Goal: Information Seeking & Learning: Learn about a topic

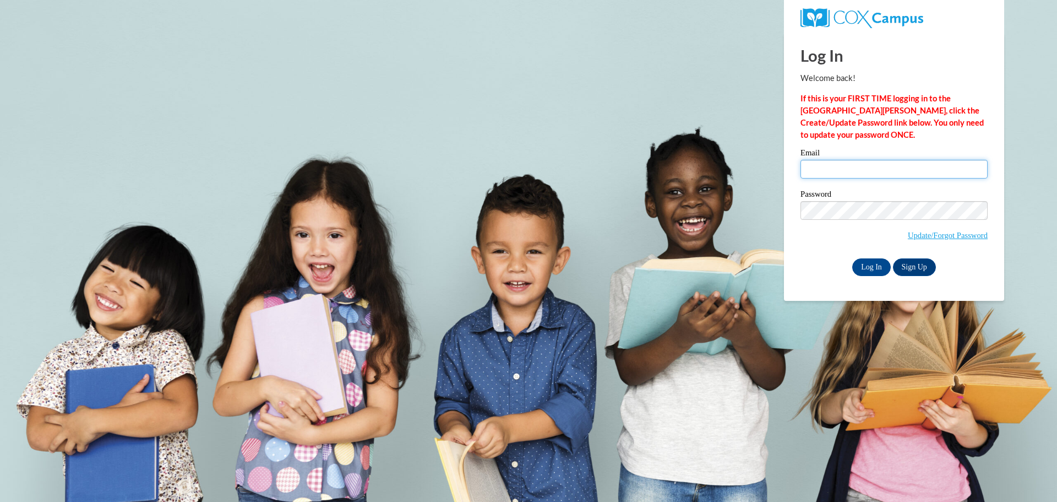
click at [834, 166] on input "Email" at bounding box center [894, 169] width 187 height 19
type input "matzekb@prescott.k12.wi.us"
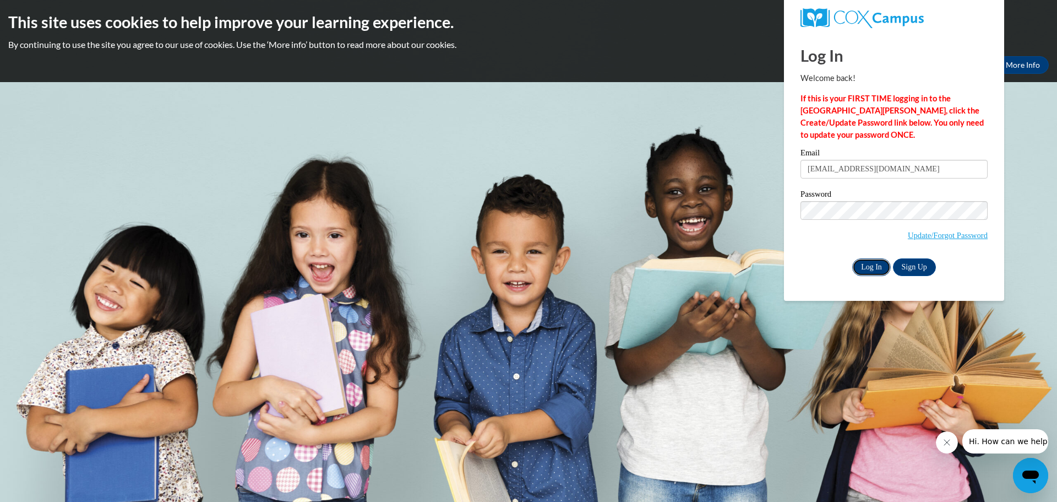
click at [861, 269] on input "Log In" at bounding box center [871, 267] width 39 height 18
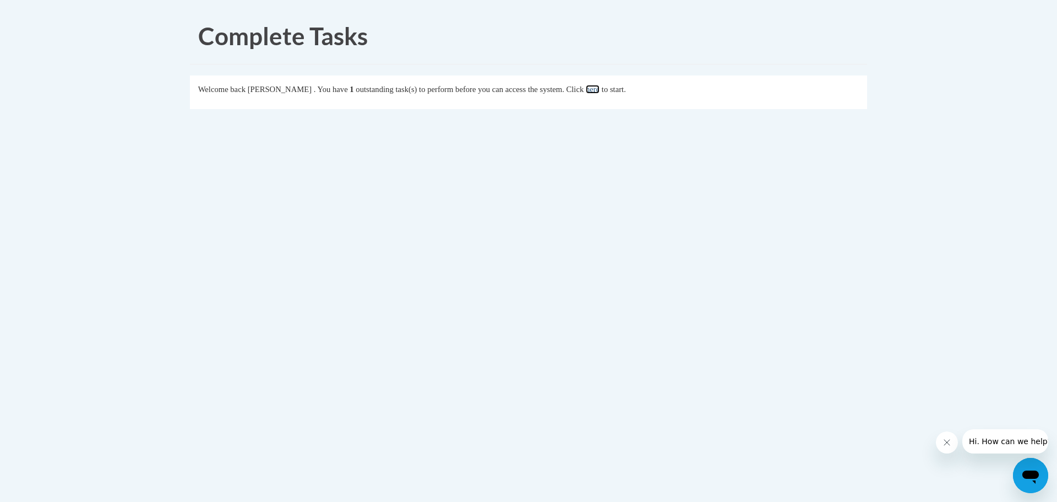
click at [600, 90] on link "here" at bounding box center [593, 89] width 14 height 9
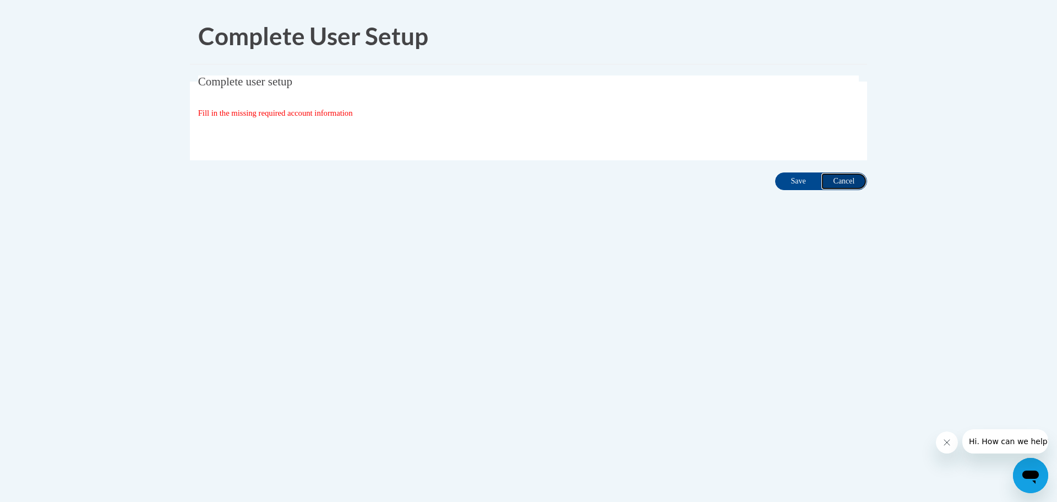
click at [855, 181] on input "Cancel" at bounding box center [844, 181] width 46 height 18
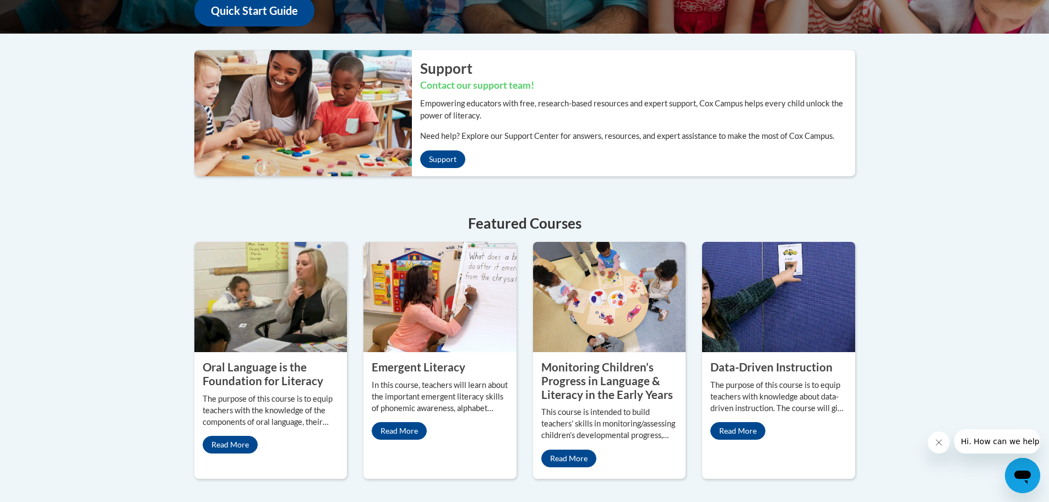
scroll to position [55, 0]
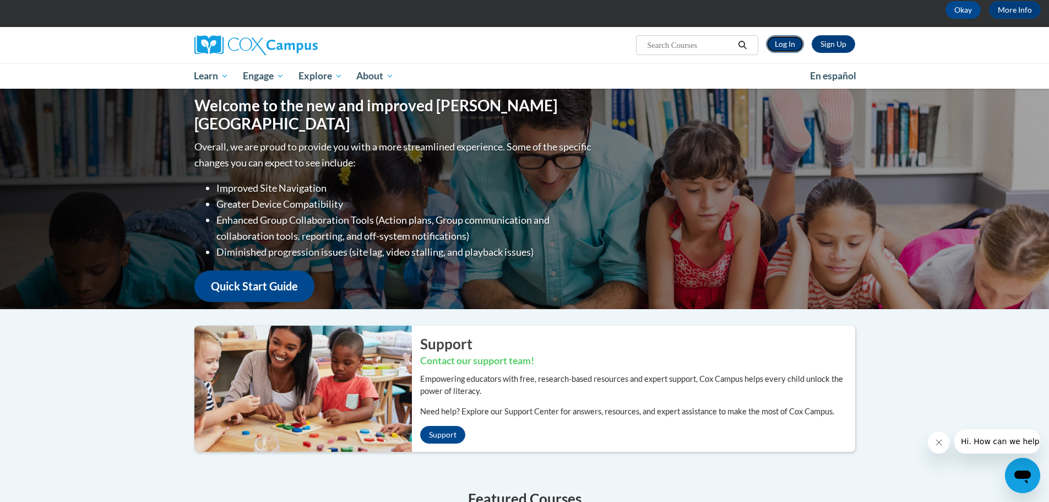
click at [787, 49] on link "Log In" at bounding box center [785, 44] width 38 height 18
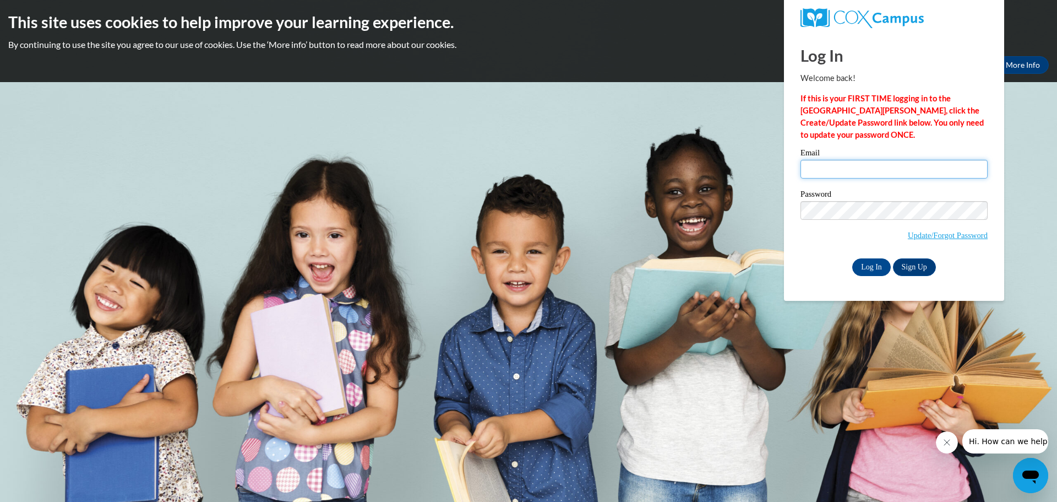
type input "matzekb@prescott.k12.wi.us"
click at [815, 261] on div "Log In Sign Up" at bounding box center [894, 267] width 187 height 18
click at [857, 262] on input "Log In" at bounding box center [871, 267] width 39 height 18
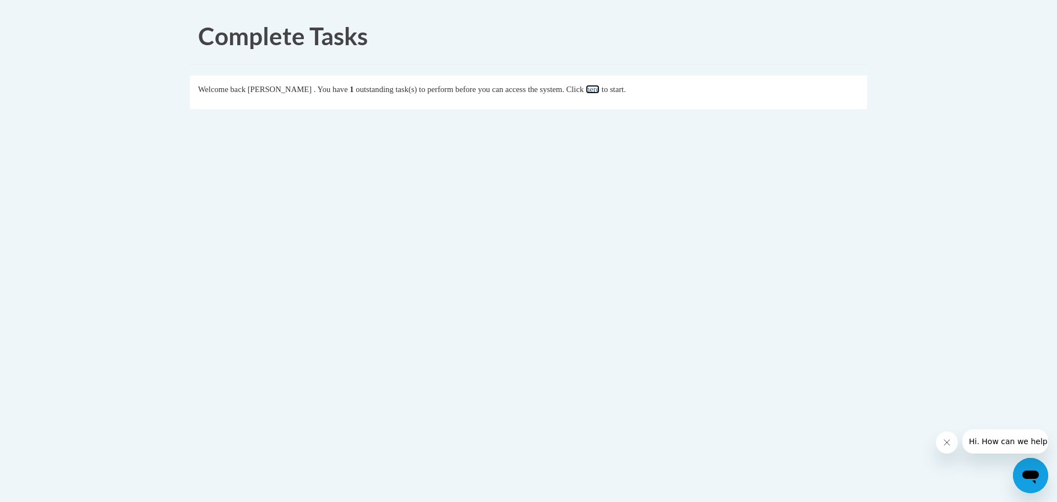
click at [600, 90] on link "here" at bounding box center [593, 89] width 14 height 9
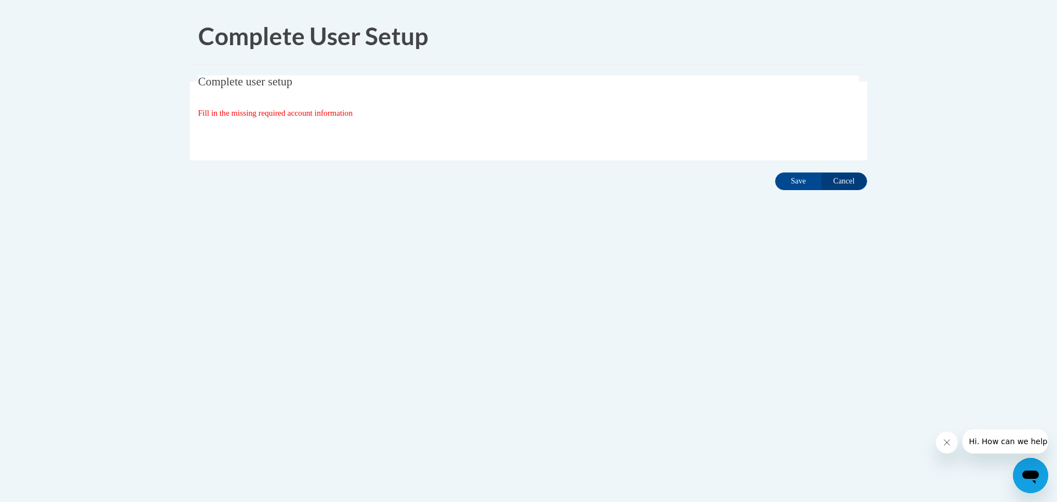
click at [257, 116] on span "Fill in the missing required account information" at bounding box center [275, 112] width 155 height 9
click at [828, 182] on input "Cancel" at bounding box center [844, 181] width 46 height 18
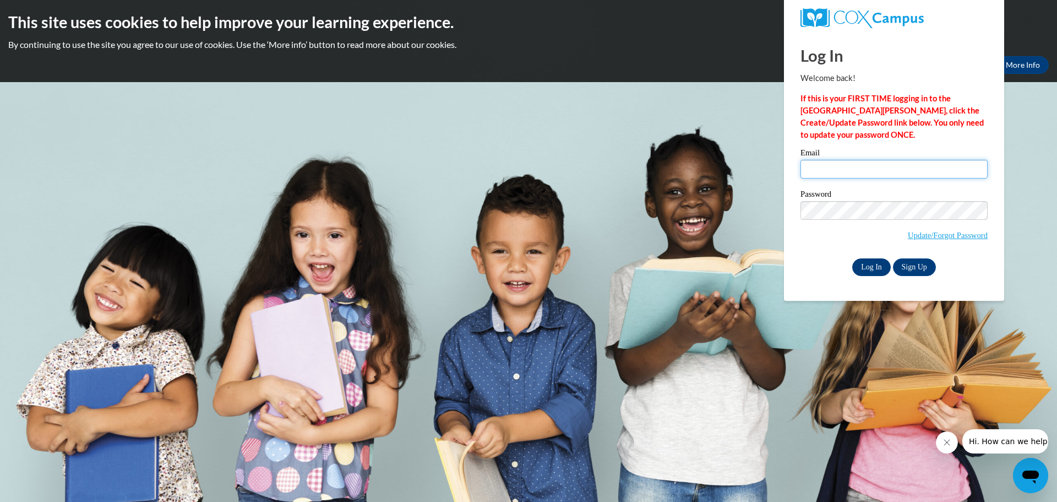
type input "[EMAIL_ADDRESS][DOMAIN_NAME]"
click at [869, 264] on input "Log In" at bounding box center [871, 267] width 39 height 18
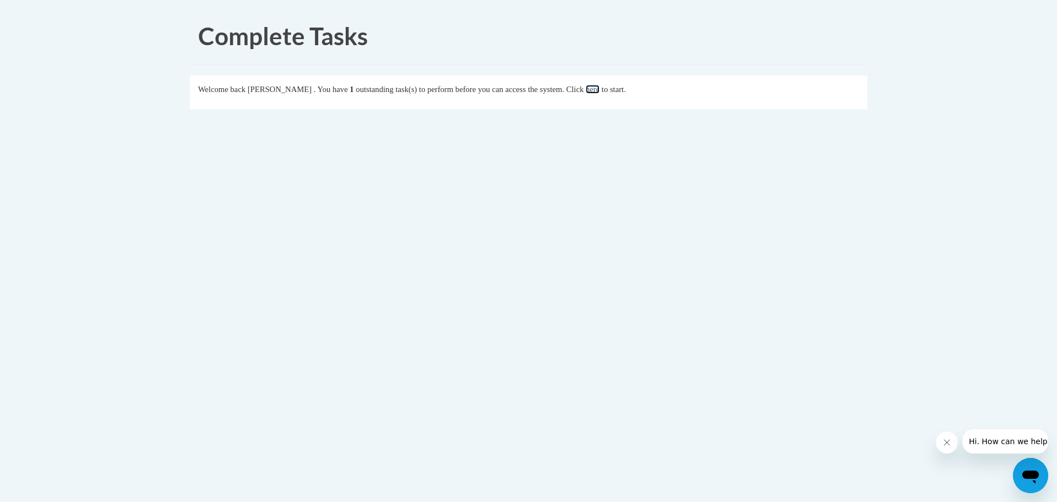
click at [600, 94] on link "here" at bounding box center [593, 89] width 14 height 9
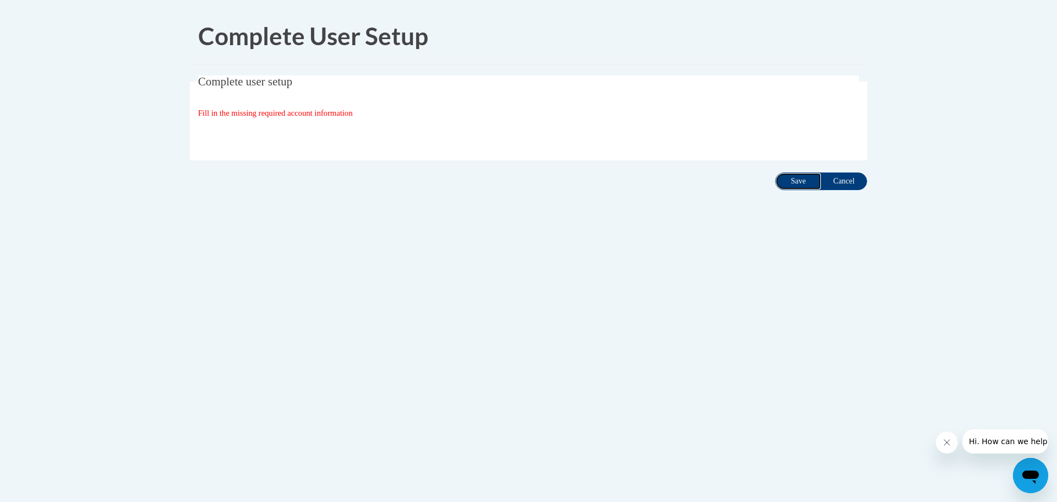
click at [786, 179] on input "Save" at bounding box center [798, 181] width 46 height 18
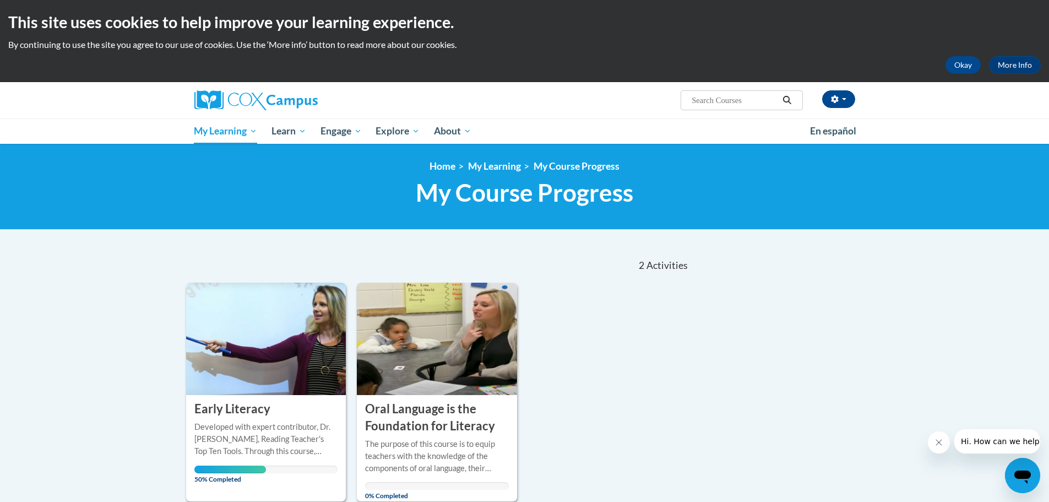
scroll to position [110, 0]
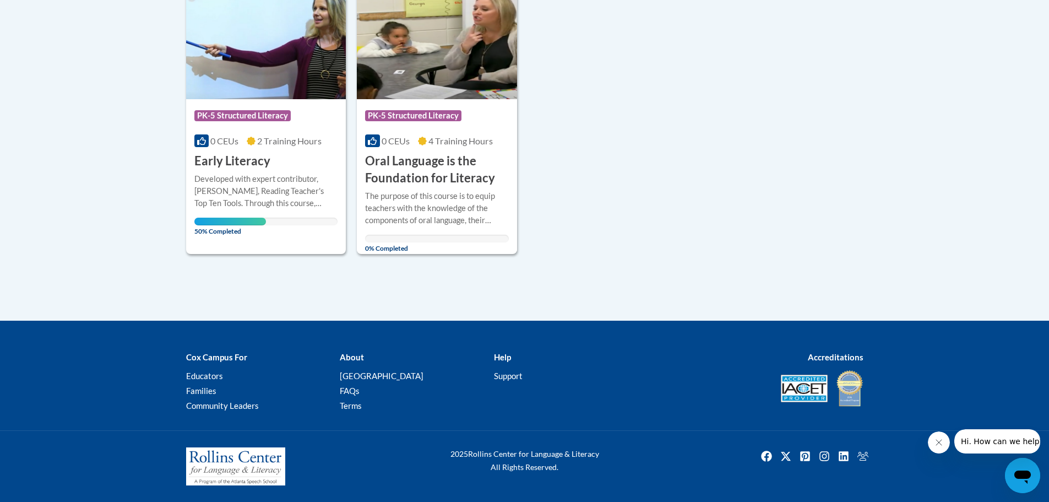
scroll to position [75, 0]
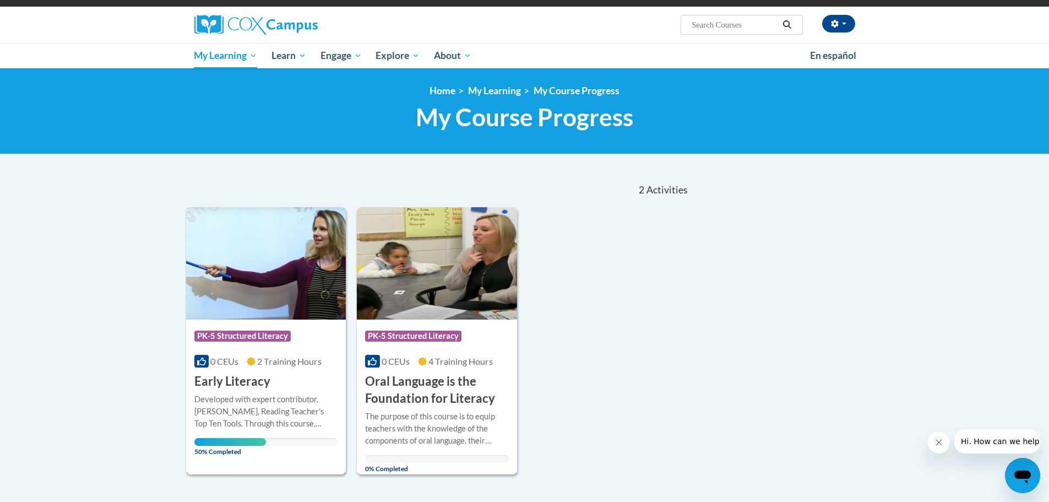
click at [233, 285] on img at bounding box center [266, 263] width 160 height 112
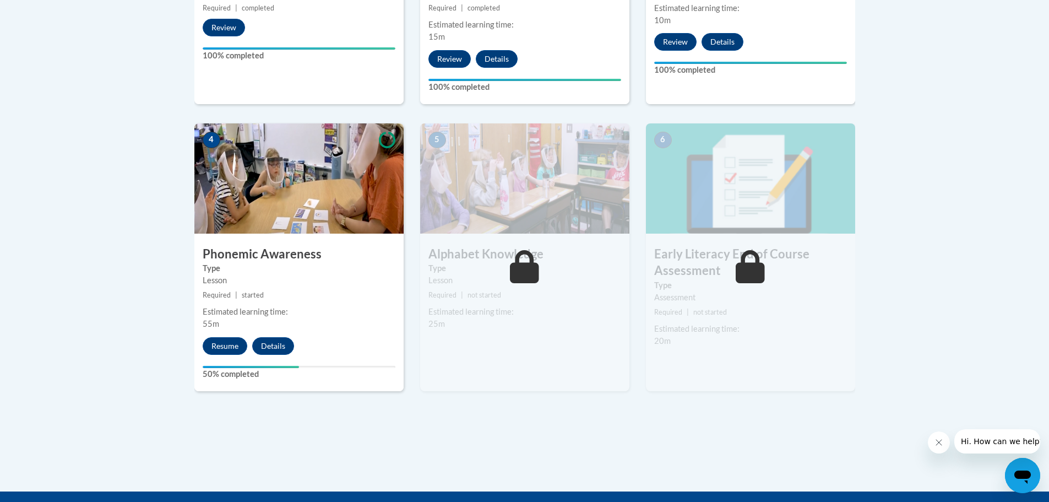
scroll to position [330, 0]
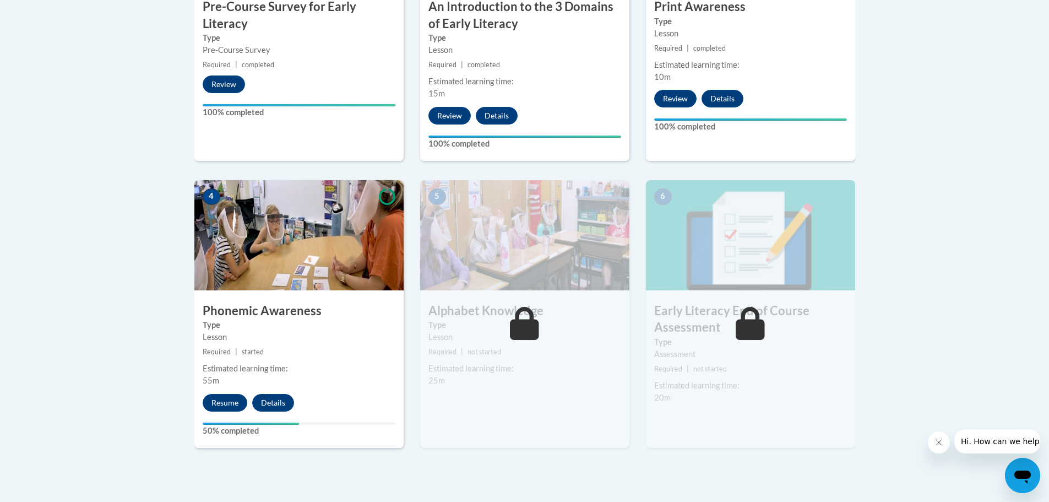
scroll to position [549, 0]
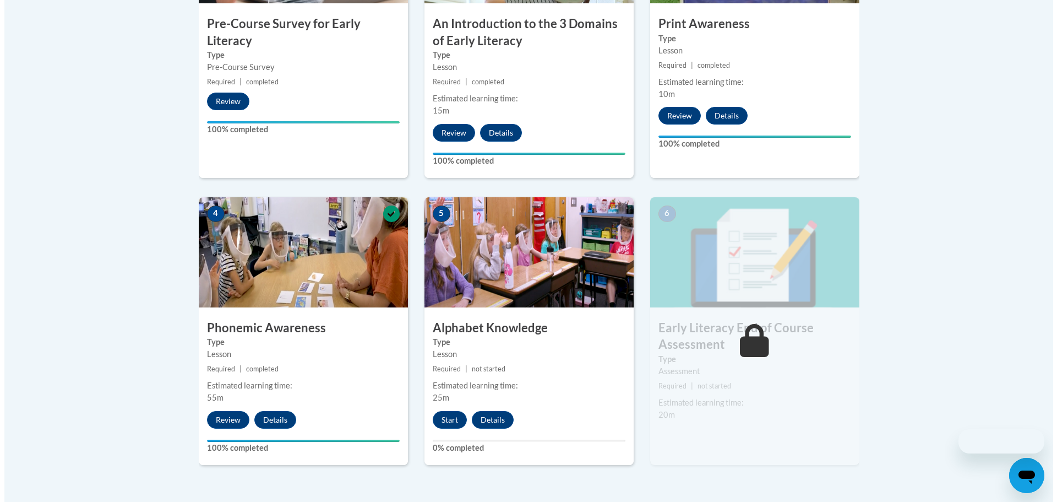
scroll to position [477, 0]
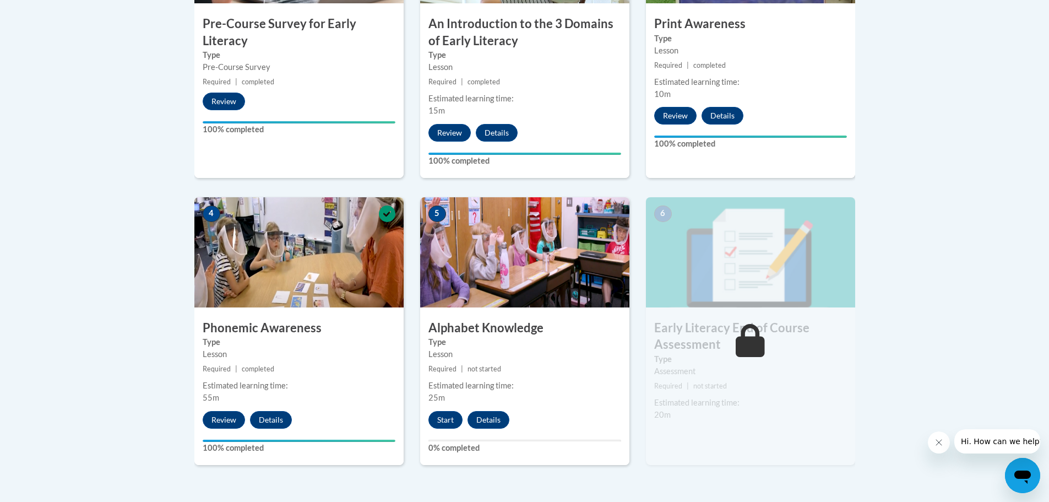
click at [482, 271] on img at bounding box center [524, 252] width 209 height 110
click at [450, 422] on button "Start" at bounding box center [445, 420] width 34 height 18
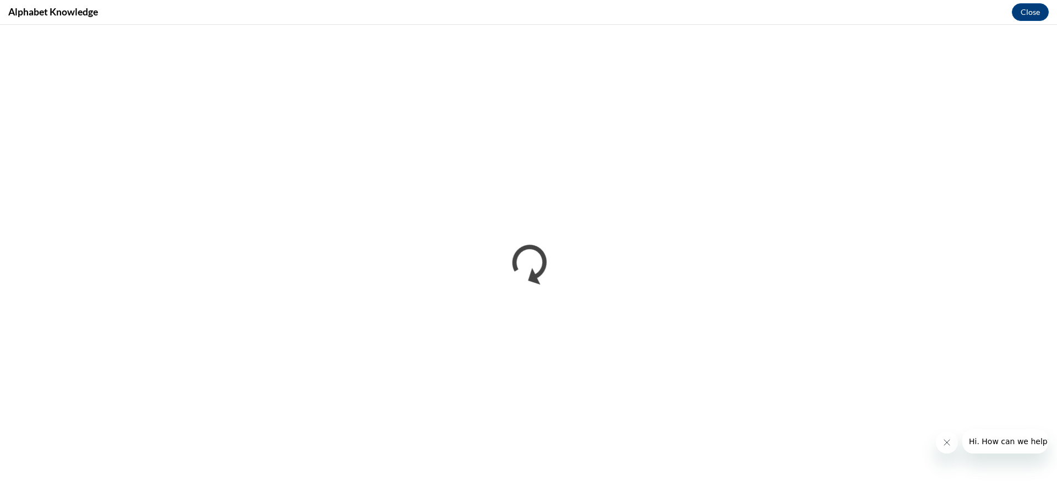
scroll to position [0, 0]
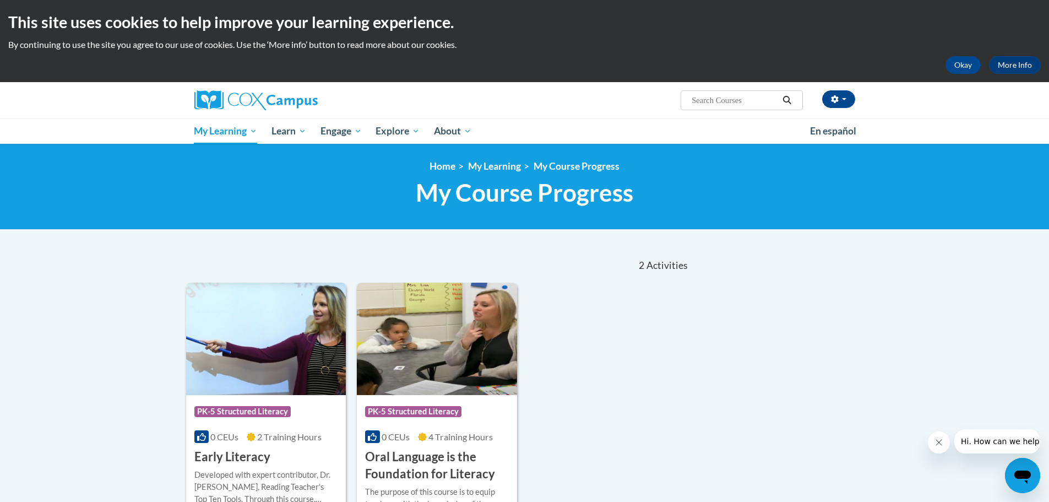
scroll to position [220, 0]
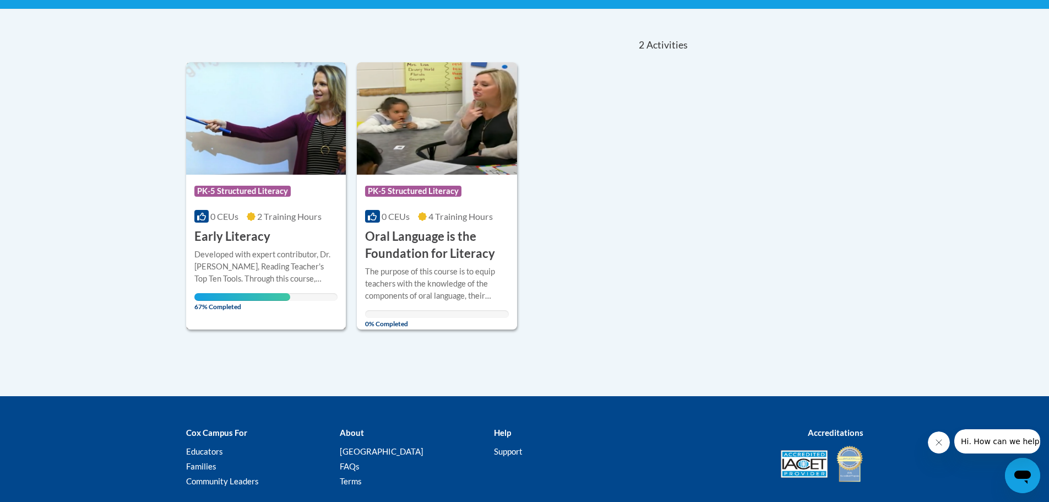
click at [293, 239] on div "Course Category: PK-5 Structured Literacy 0 CEUs 2 Training Hours COURSE Early …" at bounding box center [266, 210] width 160 height 70
click at [295, 237] on div "Course Category: PK-5 Structured Literacy 0 CEUs 2 Training Hours COURSE Early …" at bounding box center [266, 210] width 160 height 70
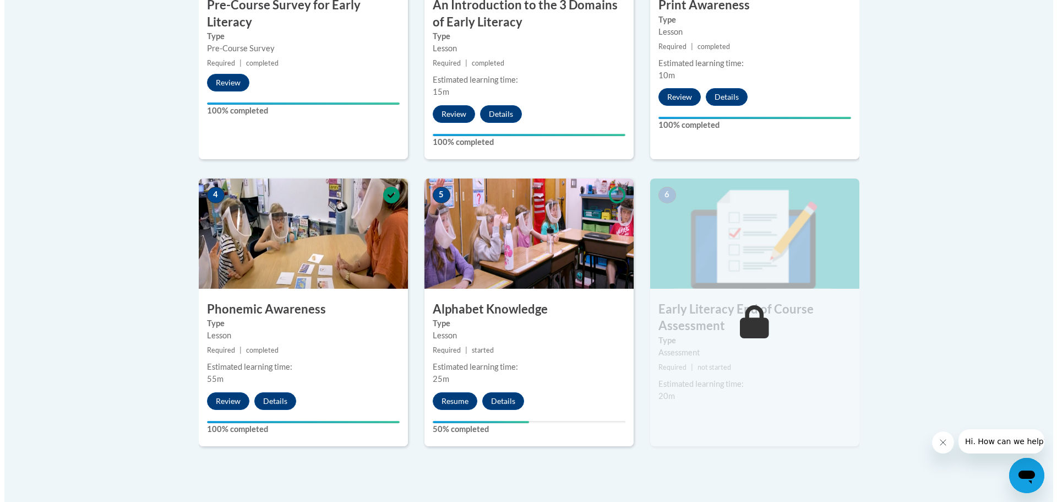
scroll to position [551, 0]
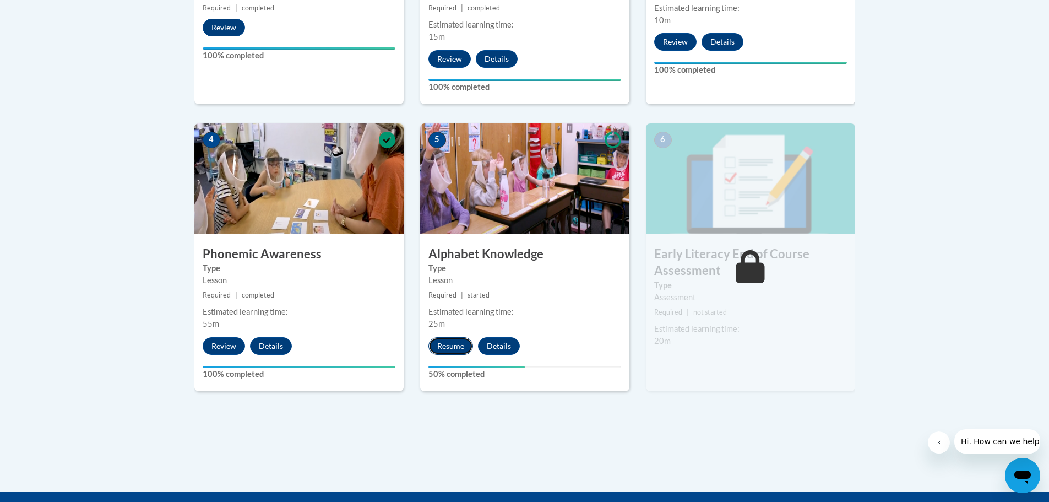
click at [452, 349] on button "Resume" at bounding box center [450, 346] width 45 height 18
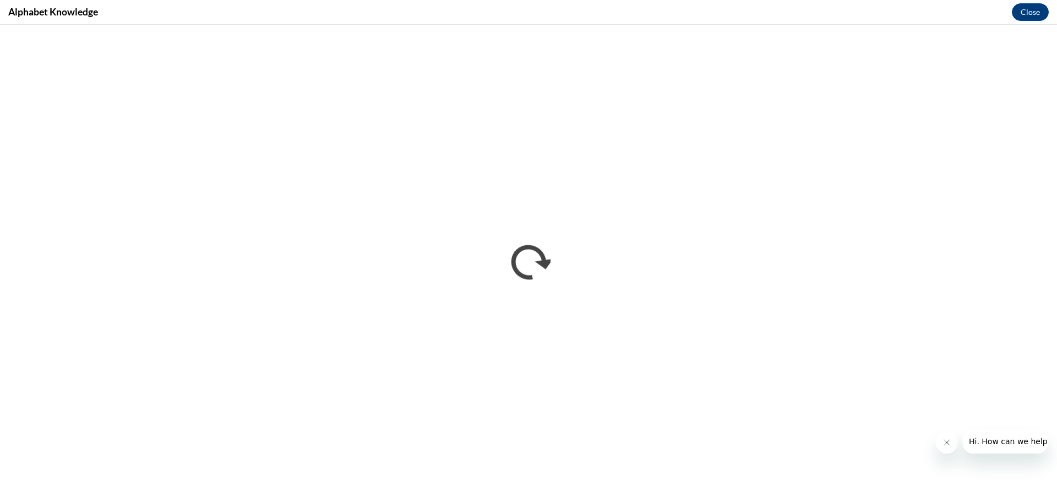
scroll to position [0, 0]
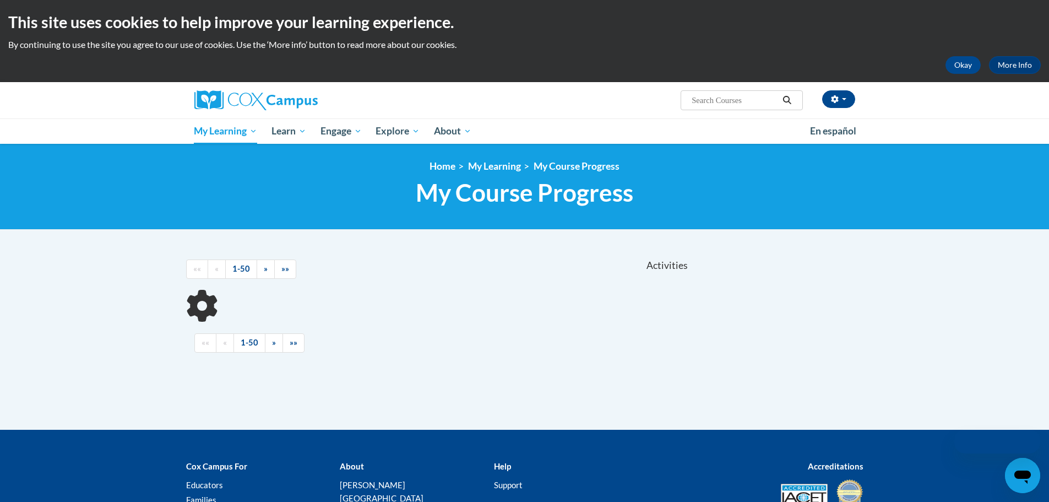
scroll to position [109, 0]
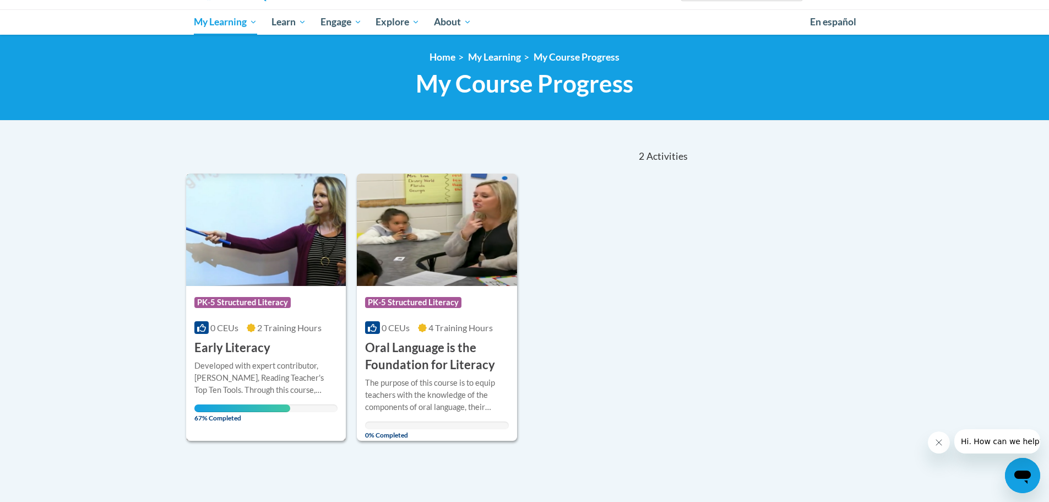
click at [288, 279] on img at bounding box center [266, 229] width 160 height 112
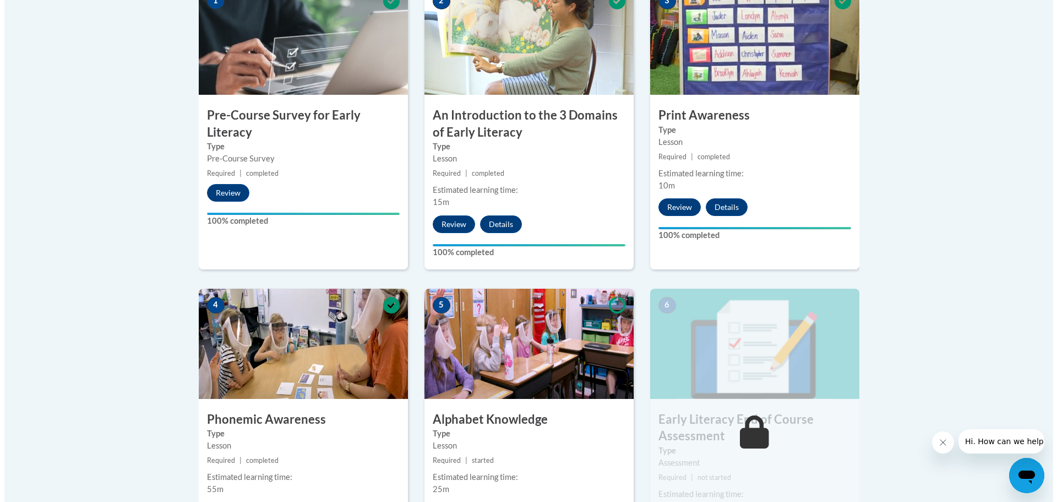
scroll to position [496, 0]
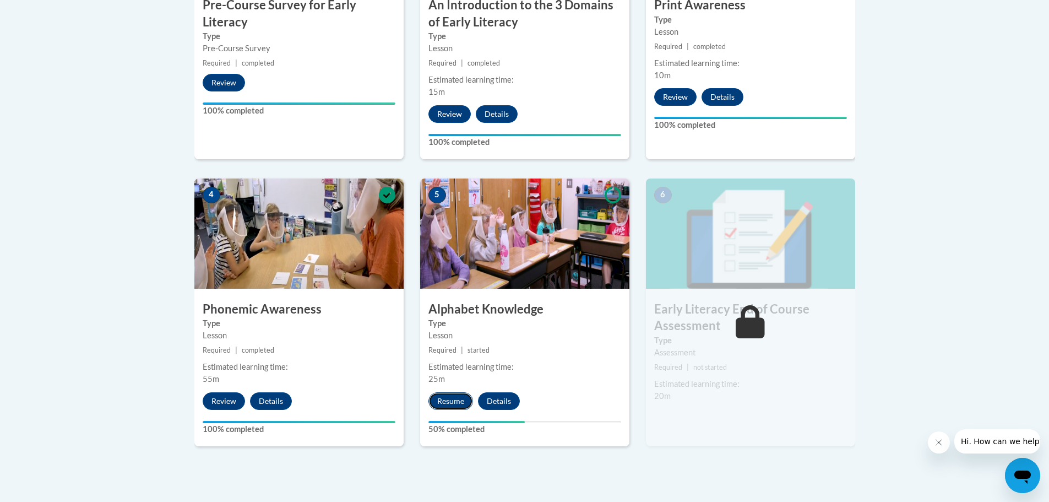
click at [442, 399] on button "Resume" at bounding box center [450, 401] width 45 height 18
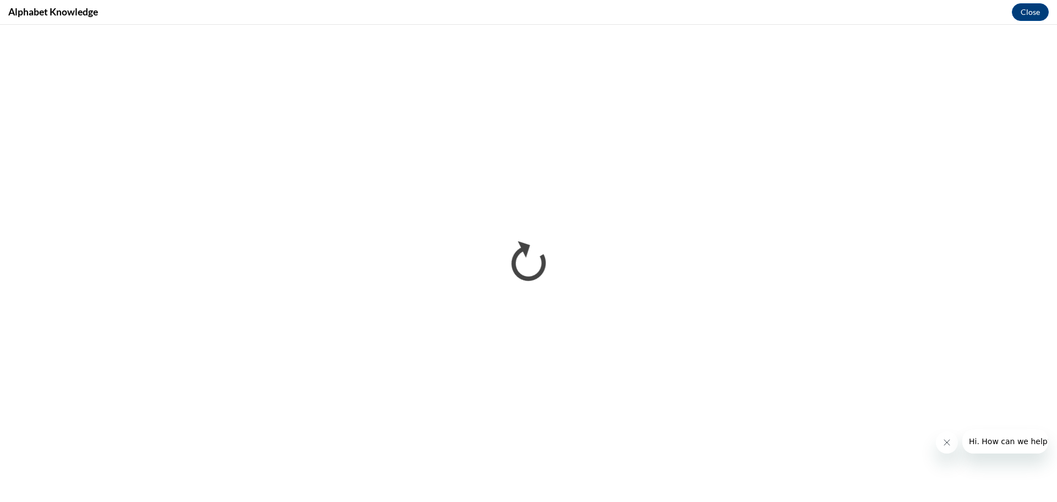
scroll to position [0, 0]
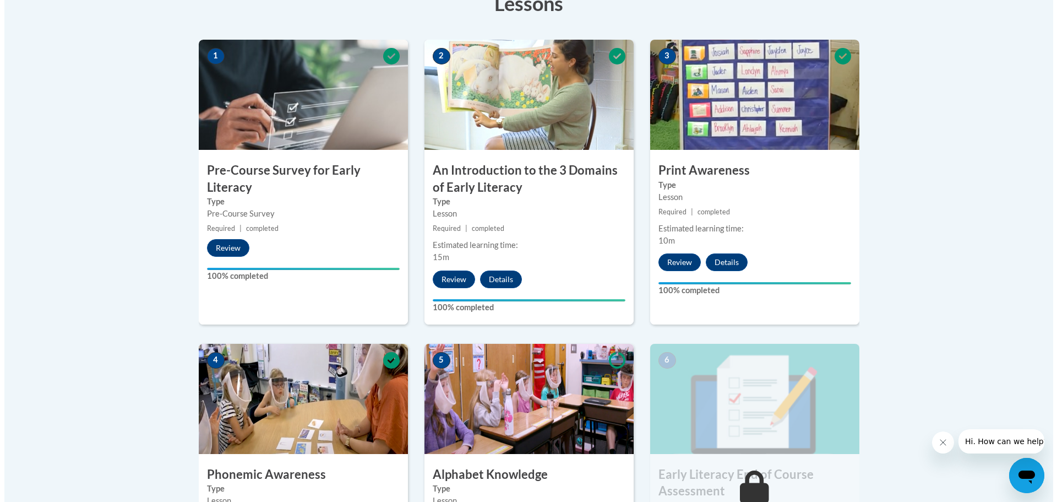
scroll to position [496, 0]
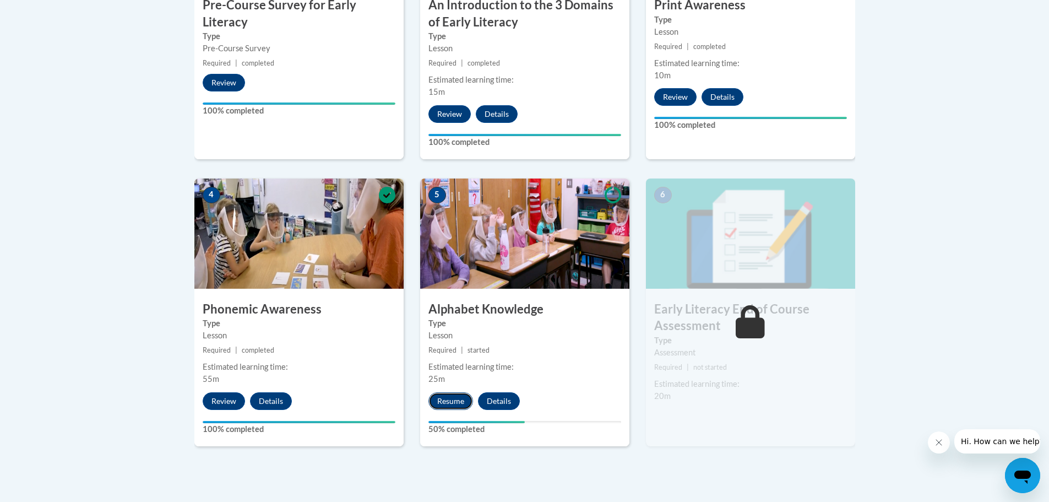
click at [449, 399] on button "Resume" at bounding box center [450, 401] width 45 height 18
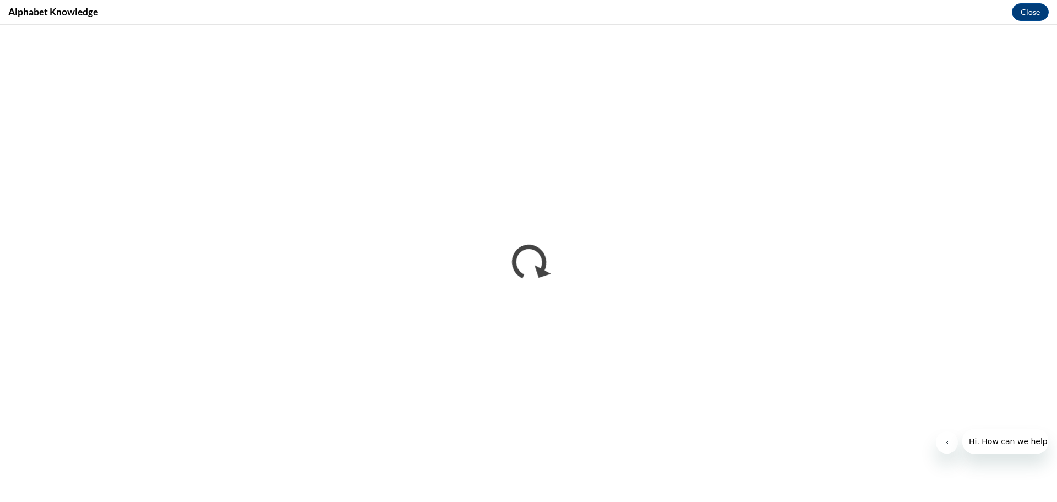
scroll to position [0, 0]
